Goal: Information Seeking & Learning: Get advice/opinions

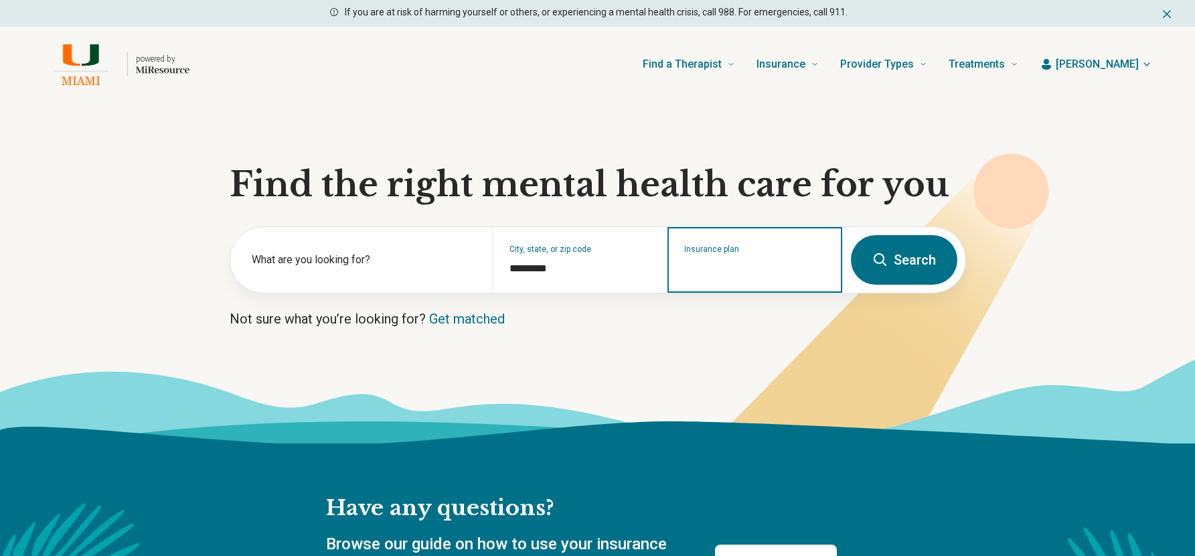
click at [763, 266] on input "Insurance plan" at bounding box center [755, 269] width 142 height 16
type input "****"
click at [719, 321] on div "Ambetter" at bounding box center [709, 317] width 81 height 27
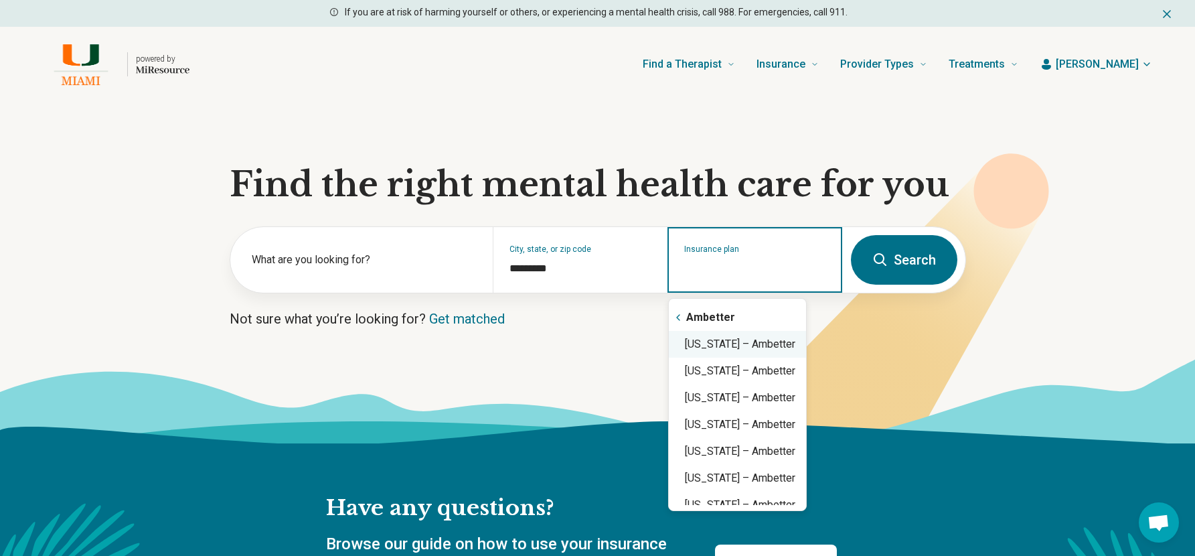
click at [758, 342] on div "Florida – Ambetter" at bounding box center [737, 344] width 137 height 27
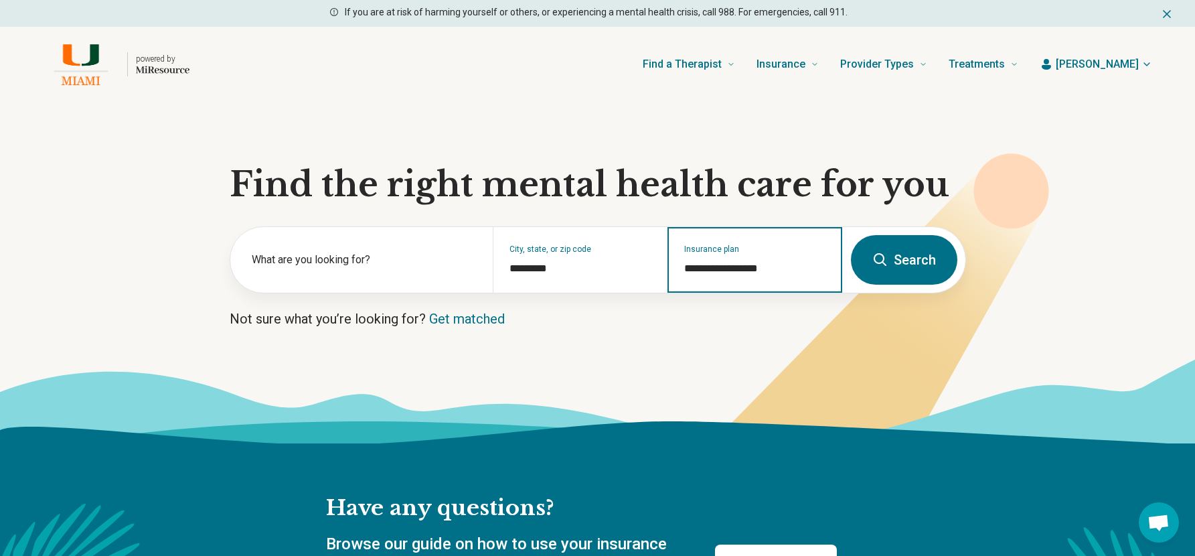
type input "**********"
click at [960, 229] on icon at bounding box center [866, 326] width 358 height 319
click at [888, 281] on button "Search" at bounding box center [904, 260] width 106 height 50
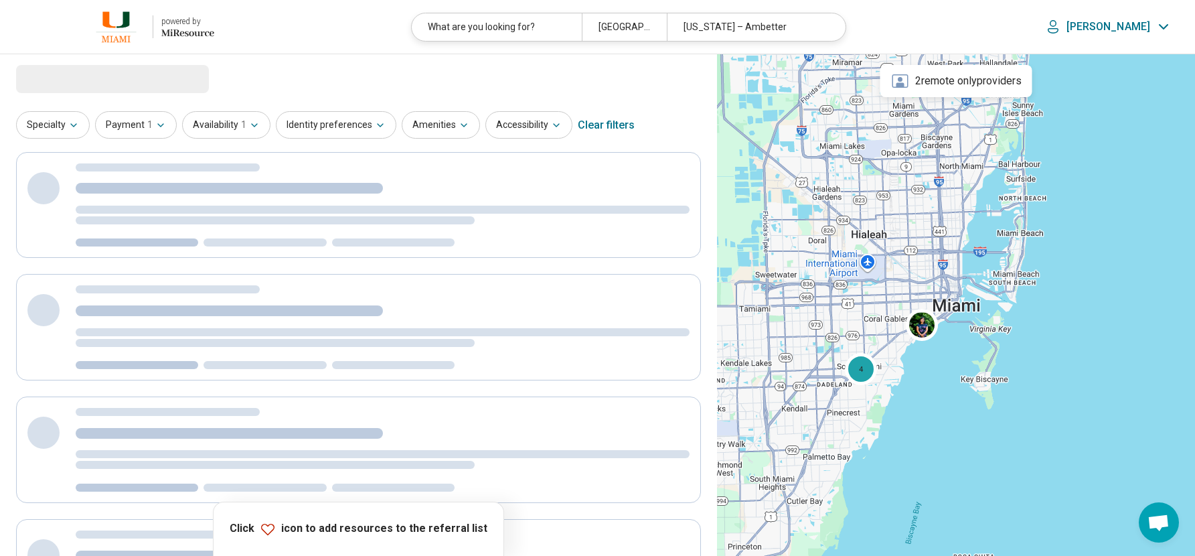
select select "***"
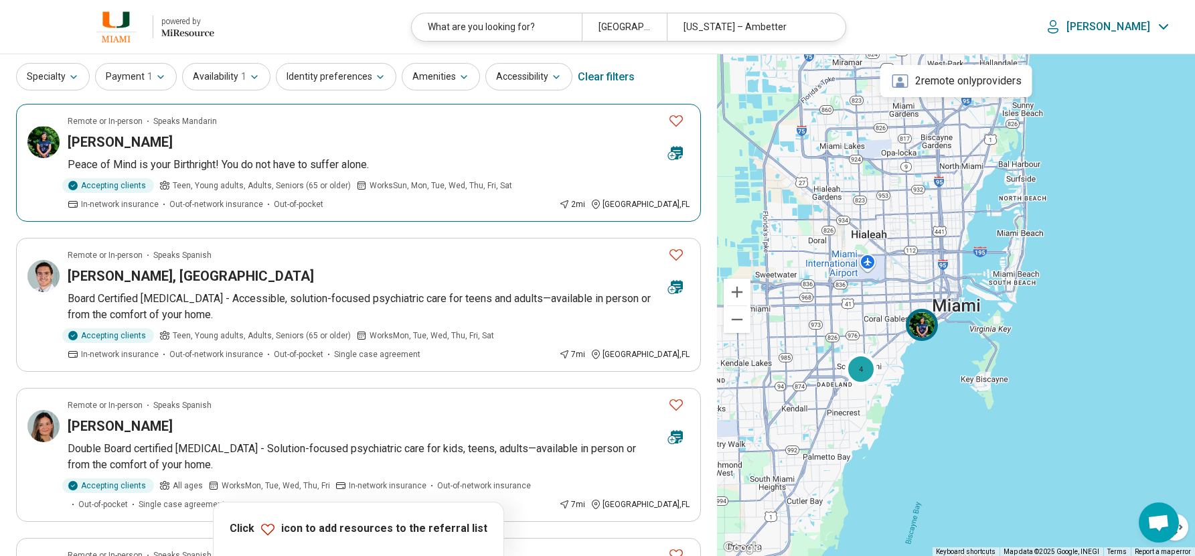
scroll to position [67, 0]
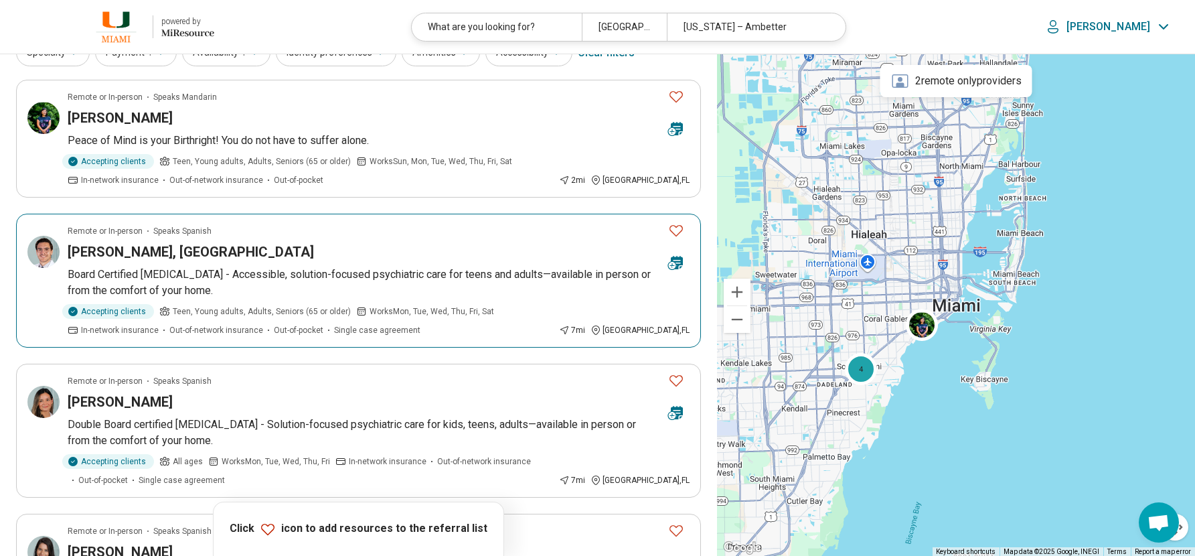
click at [333, 243] on div "Roberto Orozco-Vega, MD" at bounding box center [363, 251] width 590 height 19
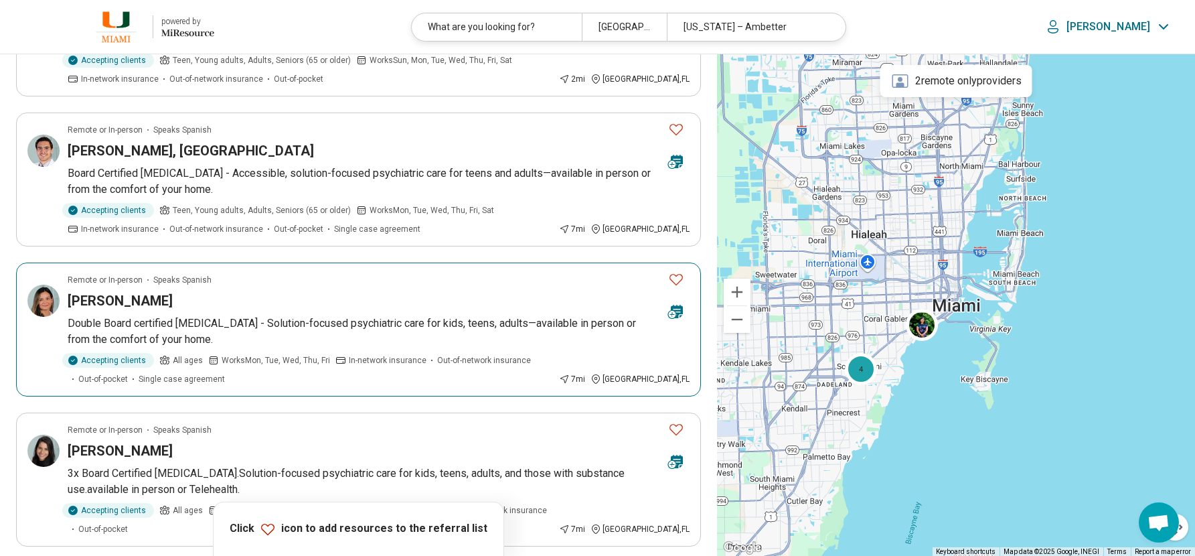
scroll to position [201, 0]
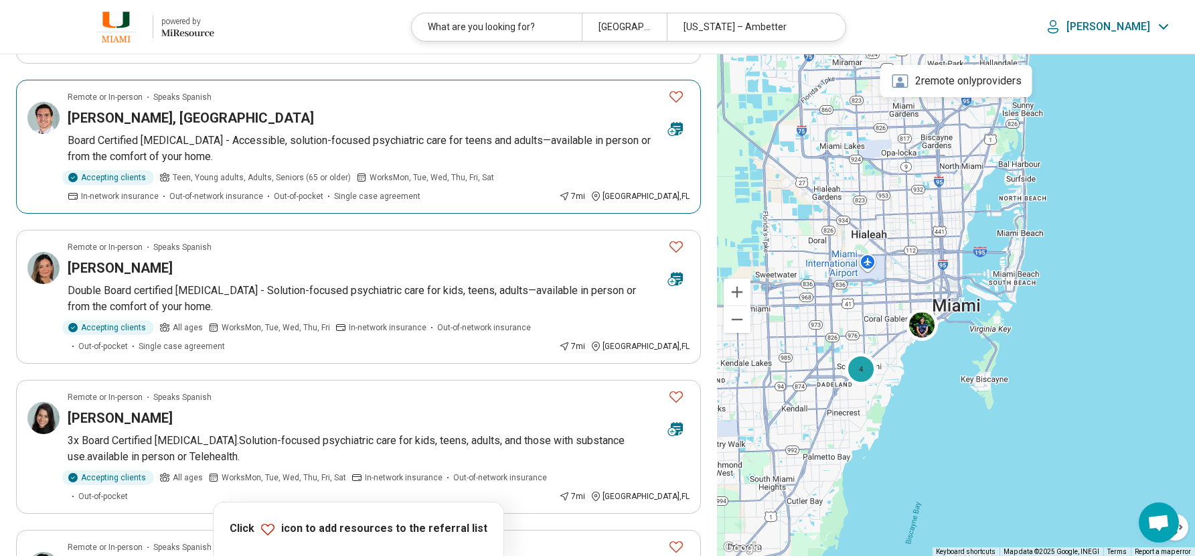
click at [286, 189] on div "Accepting clients Teen, Young adults, Adults, Seniors (65 or older) Works Mon, …" at bounding box center [311, 186] width 486 height 32
drag, startPoint x: 246, startPoint y: 116, endPoint x: 70, endPoint y: 115, distance: 175.5
click at [70, 115] on div "Roberto Orozco-Vega, MD" at bounding box center [363, 117] width 590 height 19
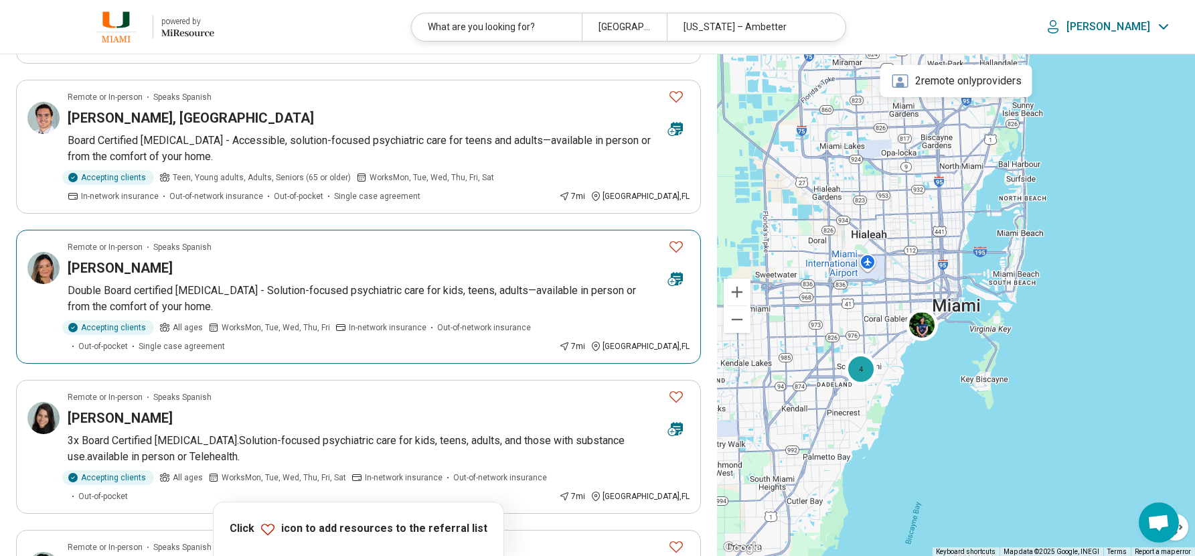
click at [307, 267] on div "Yusleiby Sanzo Ramirez" at bounding box center [363, 268] width 590 height 19
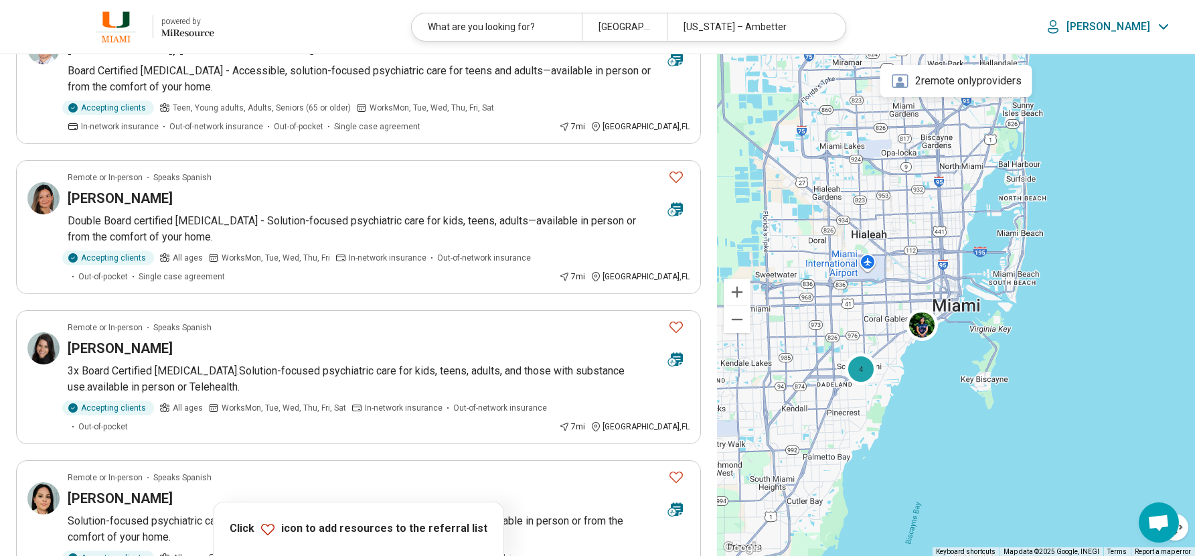
scroll to position [335, 0]
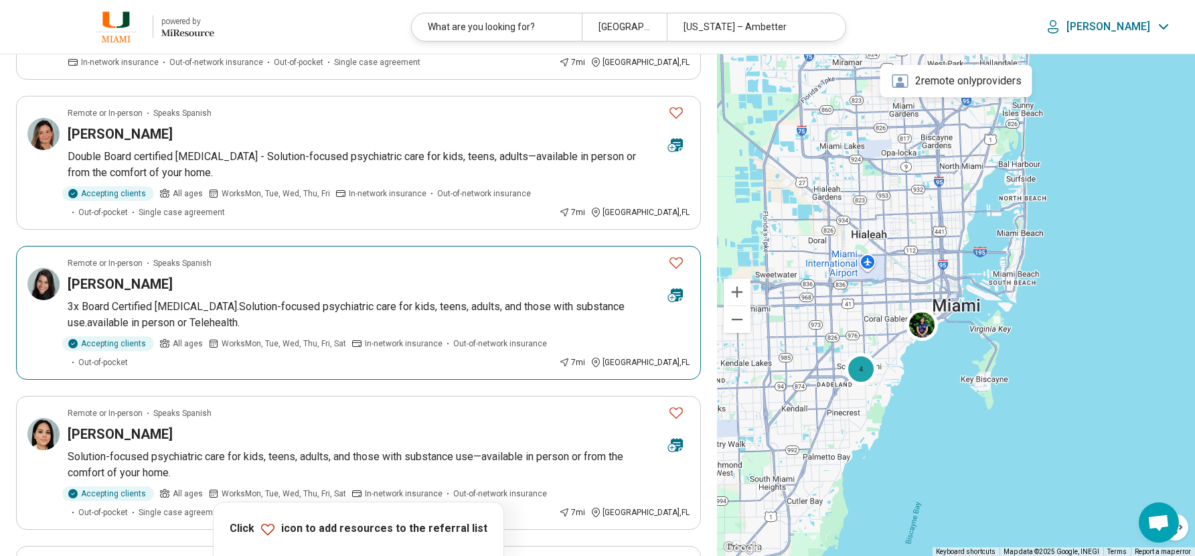
click at [336, 280] on div "Mailyn Santana" at bounding box center [363, 284] width 590 height 19
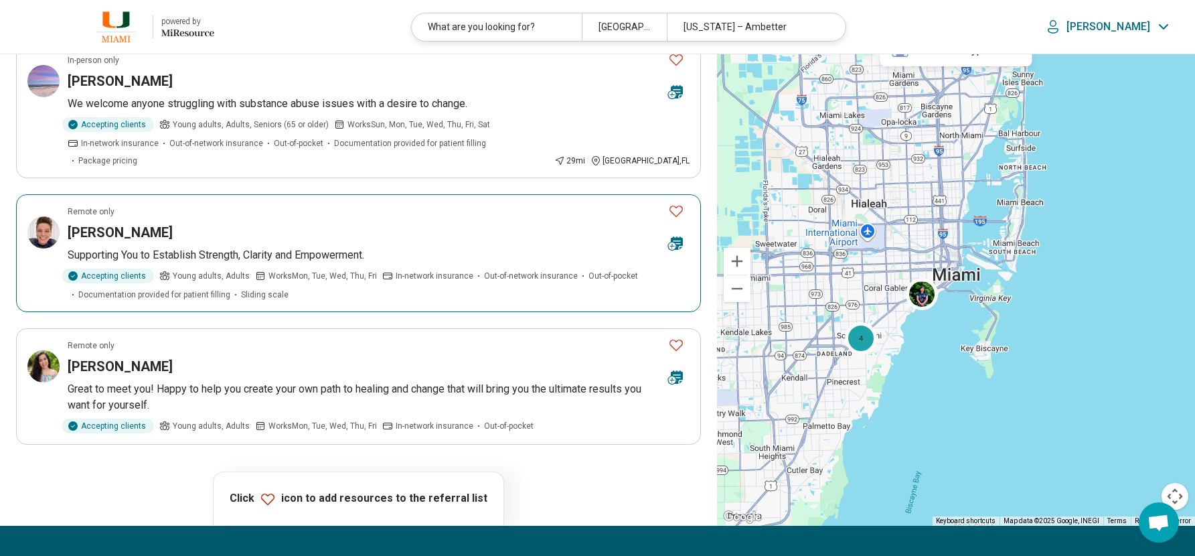
scroll to position [871, 0]
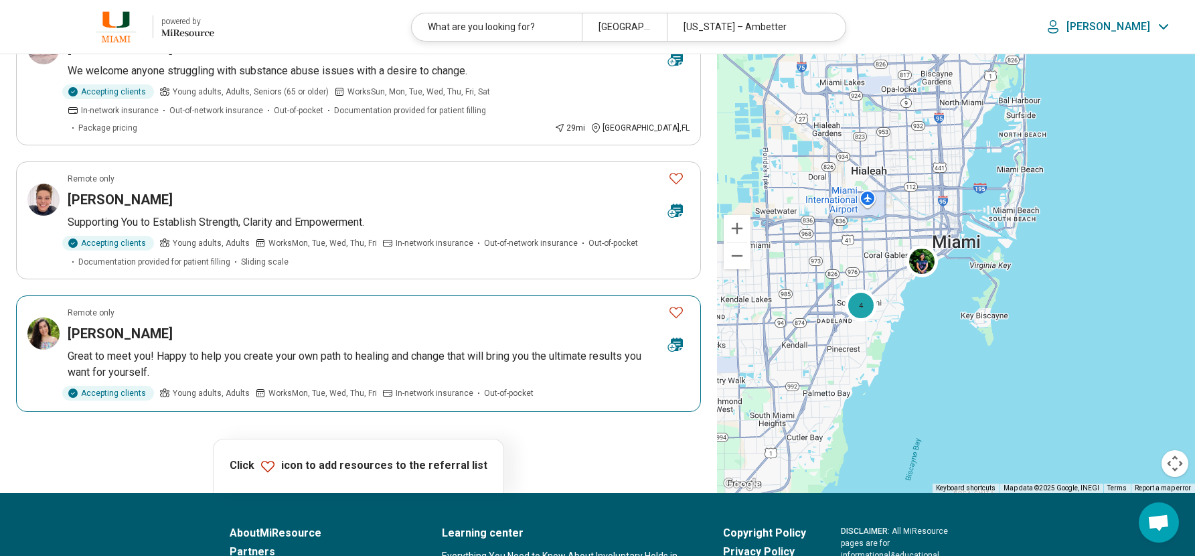
click at [314, 295] on article "Remote only Maite Blanco Great to meet you! Happy to help you create your own p…" at bounding box center [358, 353] width 685 height 117
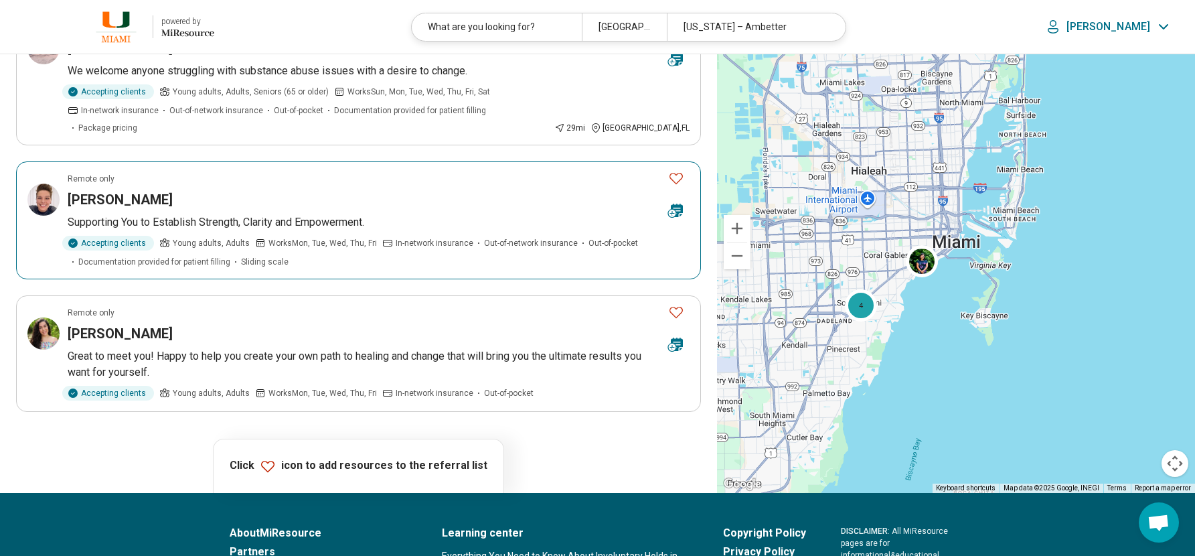
click at [202, 190] on div "[PERSON_NAME]" at bounding box center [363, 199] width 590 height 19
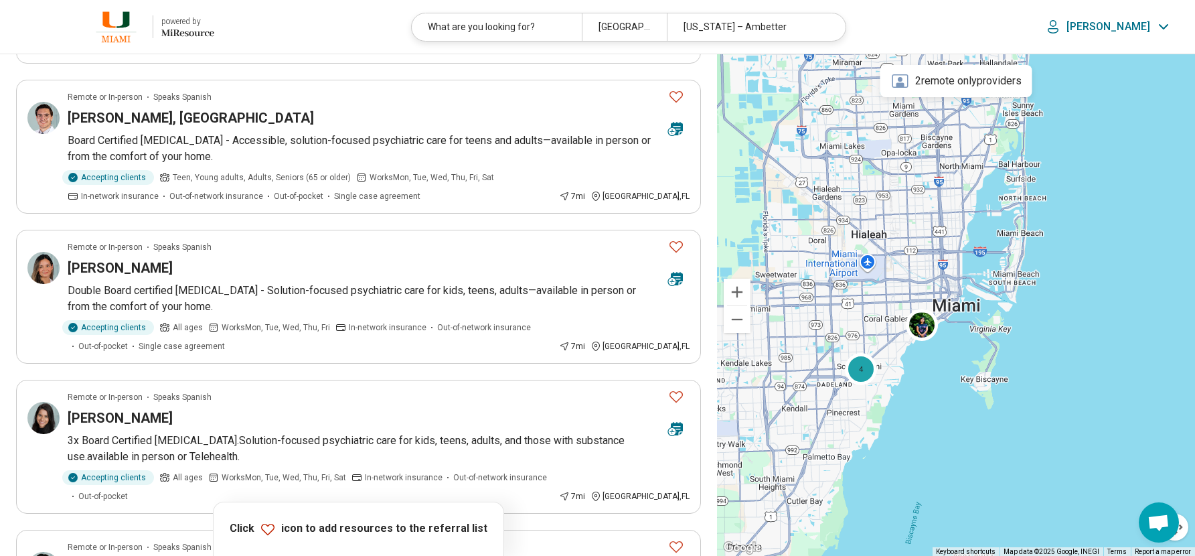
scroll to position [0, 0]
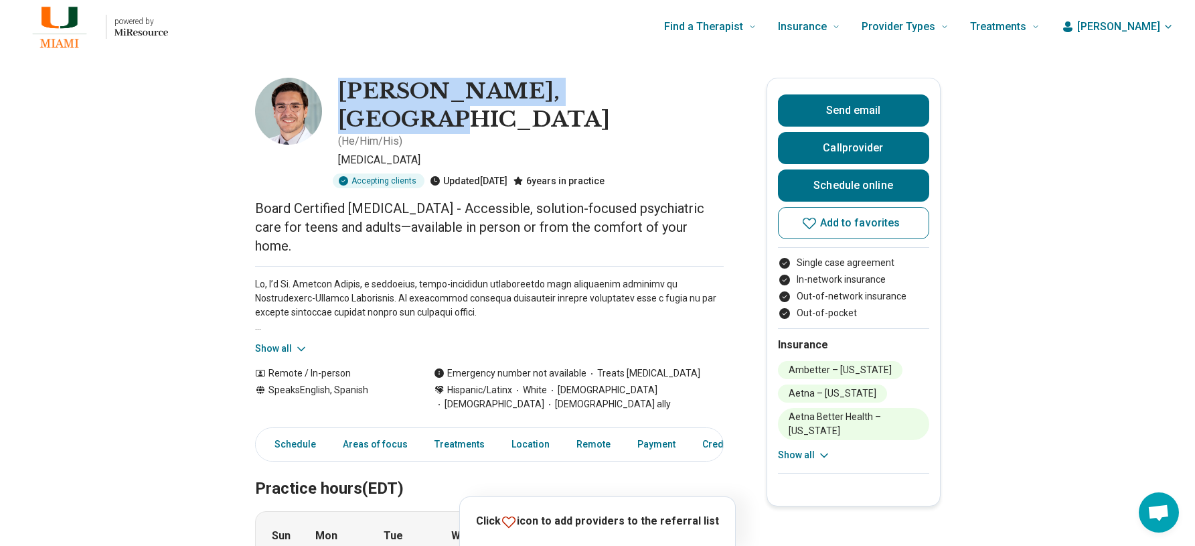
drag, startPoint x: 338, startPoint y: 82, endPoint x: 638, endPoint y: 92, distance: 299.6
click at [638, 92] on div "Roberto Orozco-Vega, MD ( He/Him/His ) Psychiatrist Accepting clients Updated 1…" at bounding box center [489, 133] width 469 height 111
copy h1 "[PERSON_NAME], [GEOGRAPHIC_DATA]"
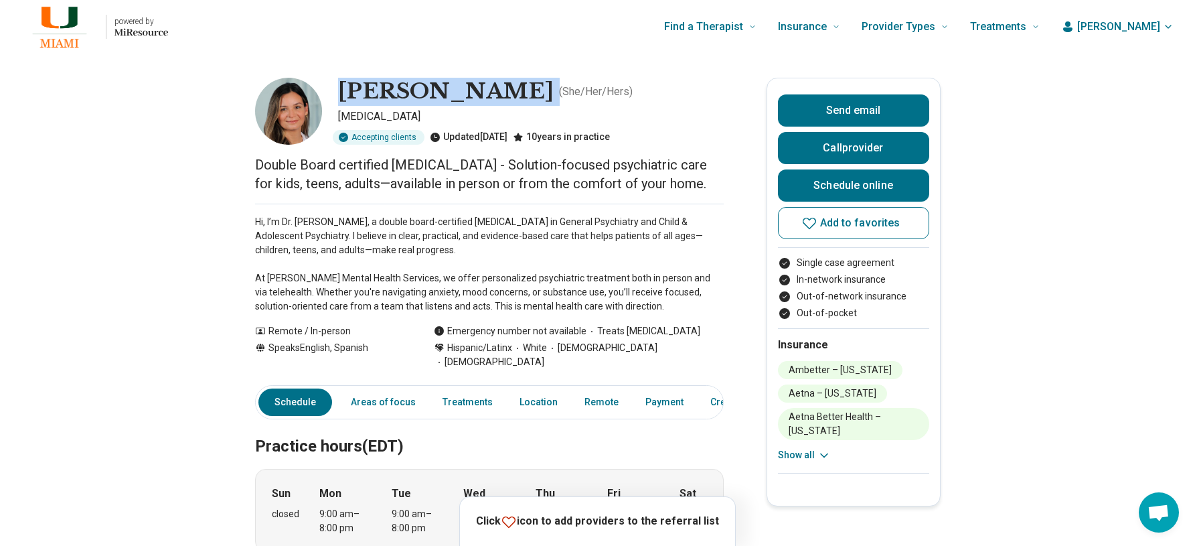
drag, startPoint x: 338, startPoint y: 82, endPoint x: 620, endPoint y: 92, distance: 282.8
click at [620, 92] on div "Yusleiby Sanzo Ramirez ( She/Her/Hers ) Psychiatrist Accepting clients Updated …" at bounding box center [489, 111] width 469 height 67
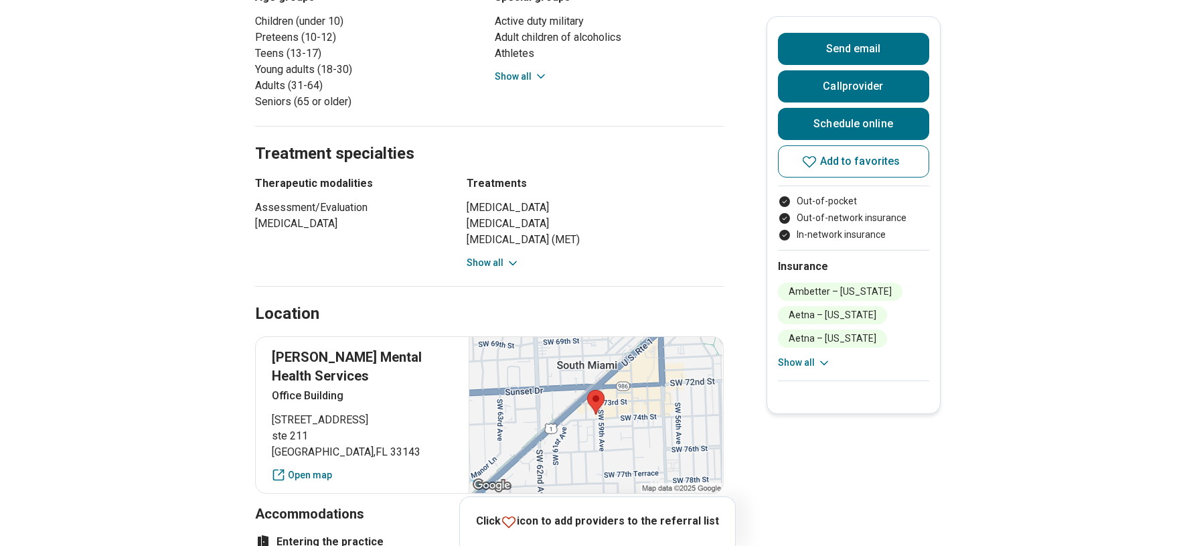
scroll to position [871, 0]
